Goal: Information Seeking & Learning: Learn about a topic

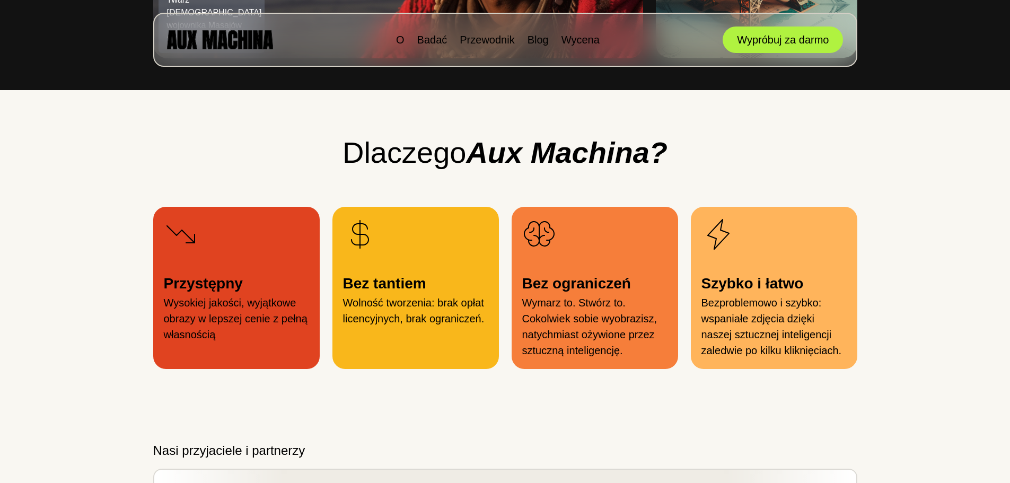
scroll to position [1035, 0]
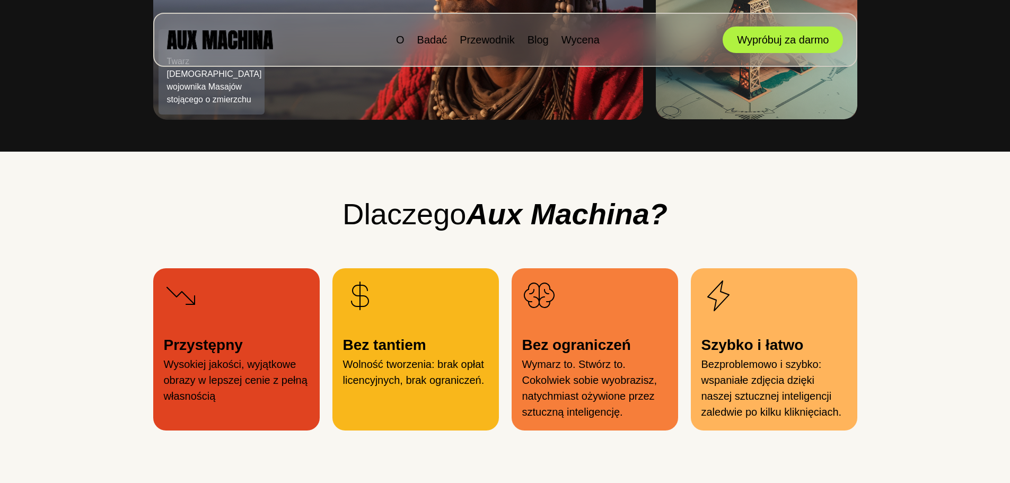
drag, startPoint x: 348, startPoint y: 346, endPoint x: 259, endPoint y: 161, distance: 205.3
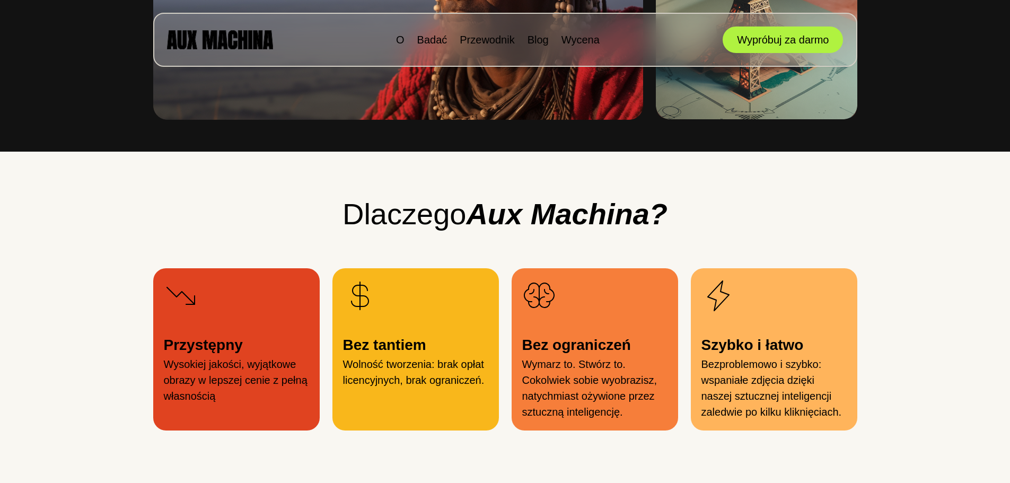
scroll to position [0, 0]
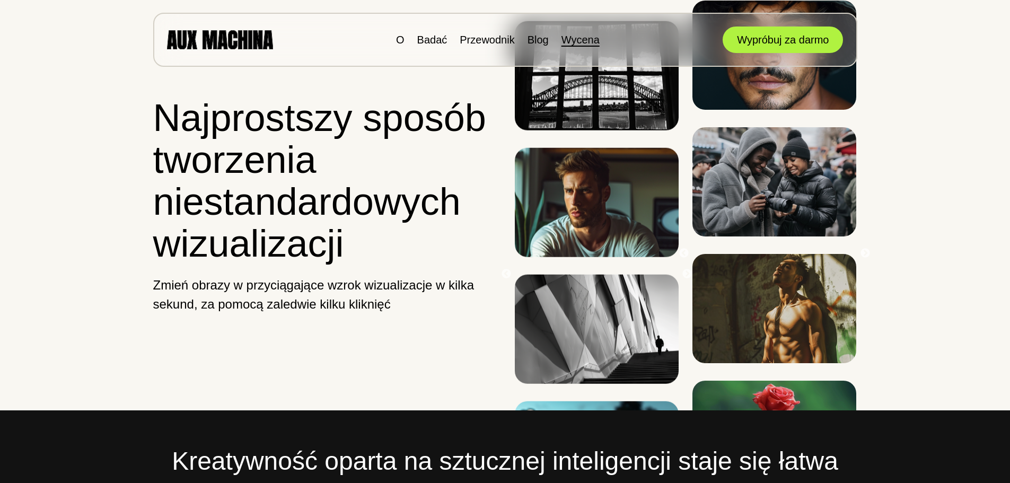
click at [579, 38] on font "Wycena" at bounding box center [580, 40] width 38 height 12
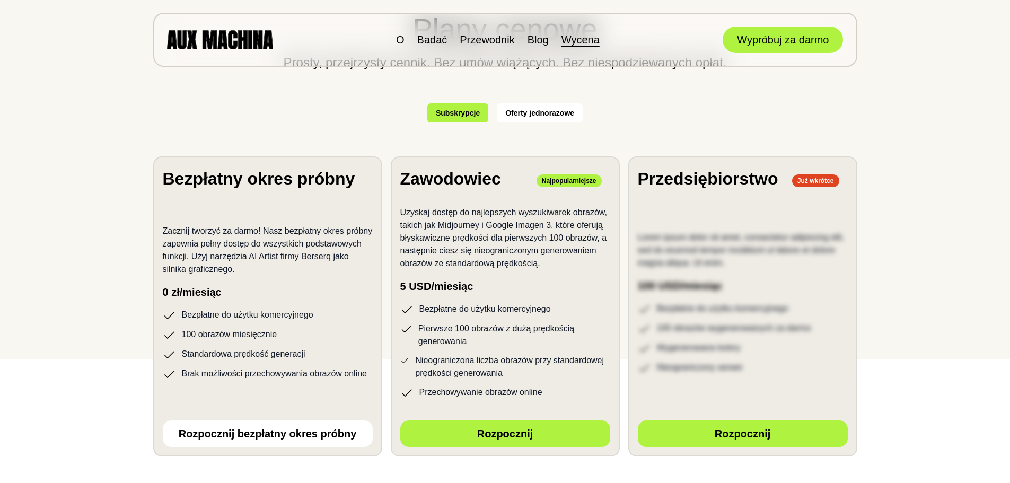
scroll to position [159, 0]
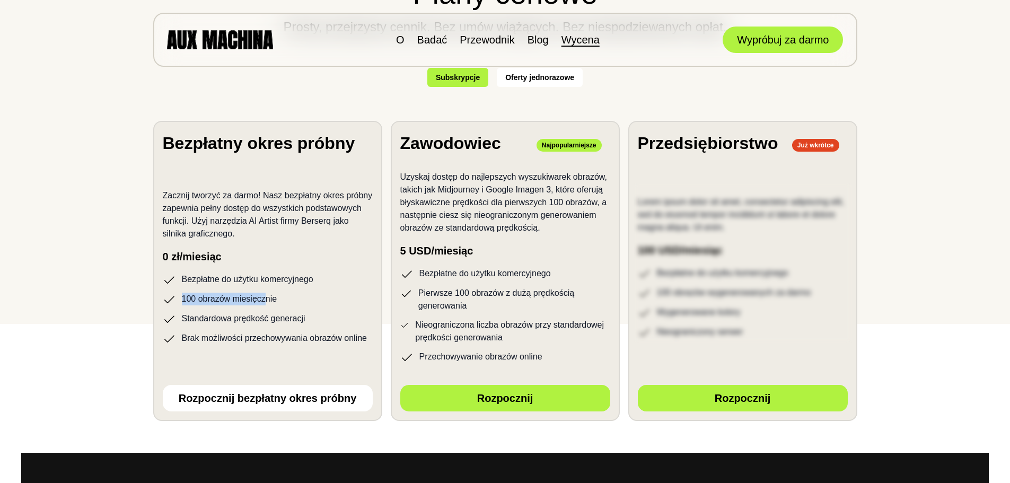
drag, startPoint x: 266, startPoint y: 298, endPoint x: 180, endPoint y: 296, distance: 85.9
click at [180, 296] on li "100 obrazów miesięcznie" at bounding box center [268, 299] width 210 height 13
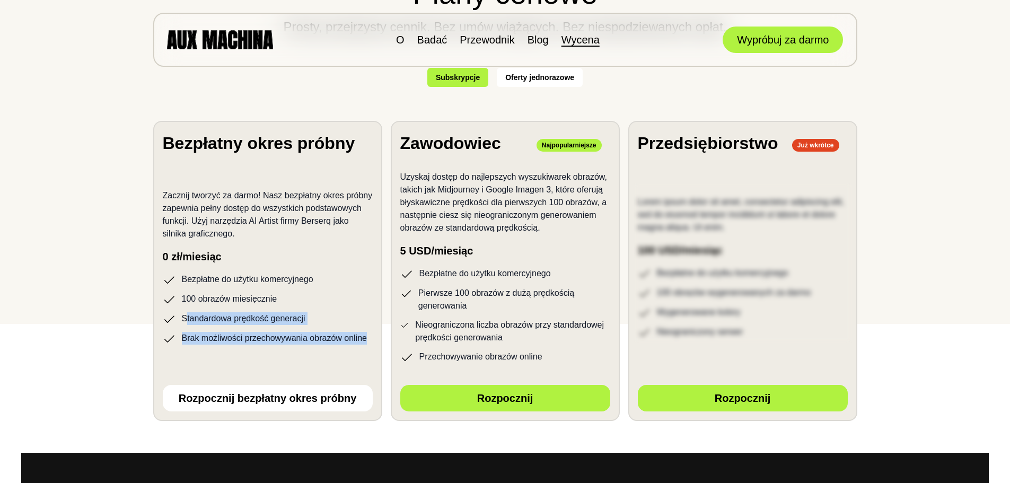
drag, startPoint x: 187, startPoint y: 315, endPoint x: 365, endPoint y: 341, distance: 180.0
click at [365, 341] on ul "Bezpłatne do użytku komercyjnego 100 obrazów miesięcznie Standardowa prędkość g…" at bounding box center [268, 309] width 210 height 72
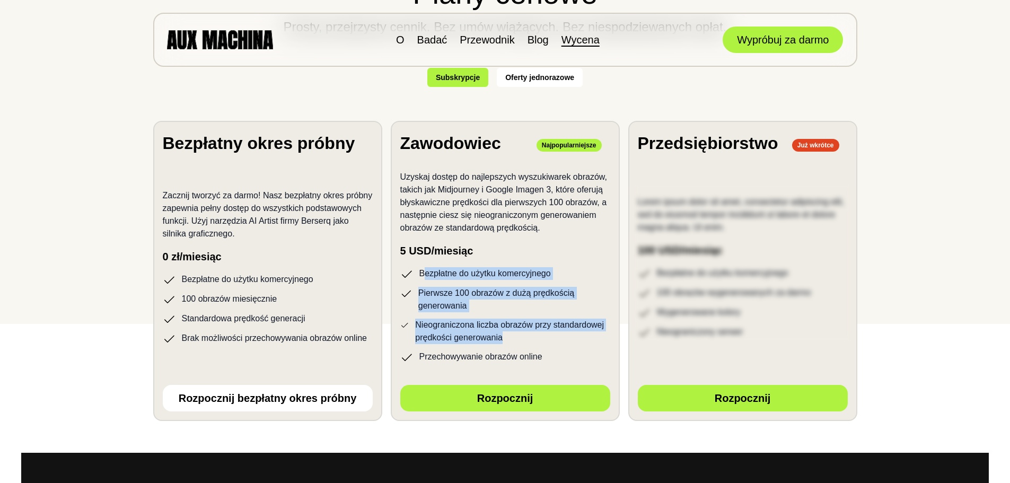
drag, startPoint x: 422, startPoint y: 275, endPoint x: 519, endPoint y: 338, distance: 115.7
click at [519, 338] on ul "Bezpłatne do użytku komercyjnego Pierwsze 100 obrazów z dużą prędkością generow…" at bounding box center [505, 315] width 210 height 96
click at [530, 312] on font "Pierwsze 100 obrazów z dużą prędkością generowania" at bounding box center [514, 299] width 192 height 25
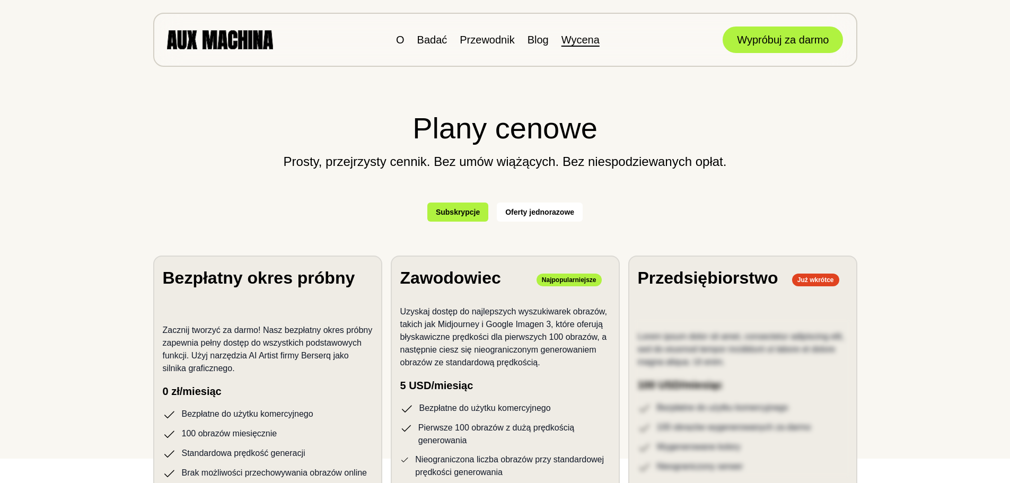
scroll to position [0, 0]
